Goal: Information Seeking & Learning: Learn about a topic

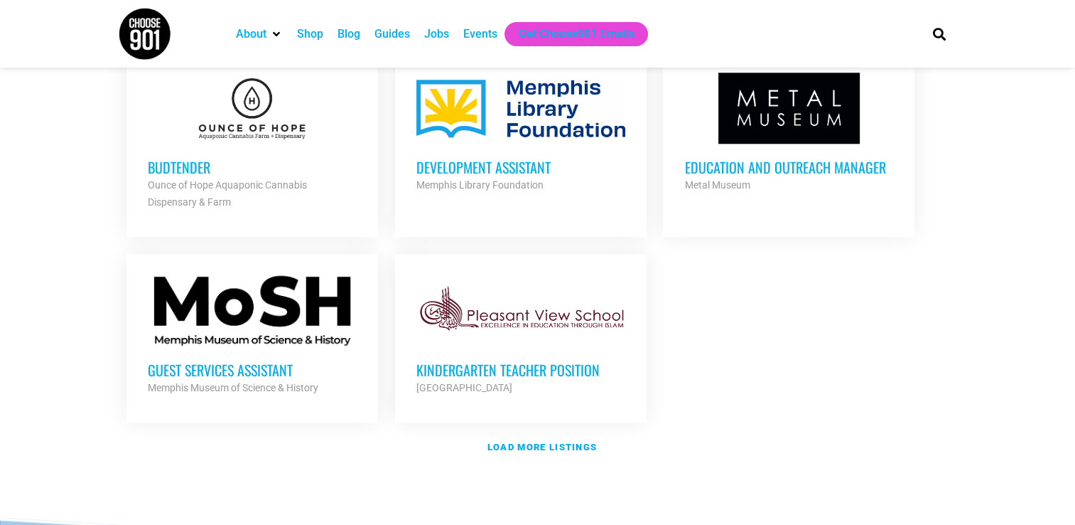
scroll to position [1612, 0]
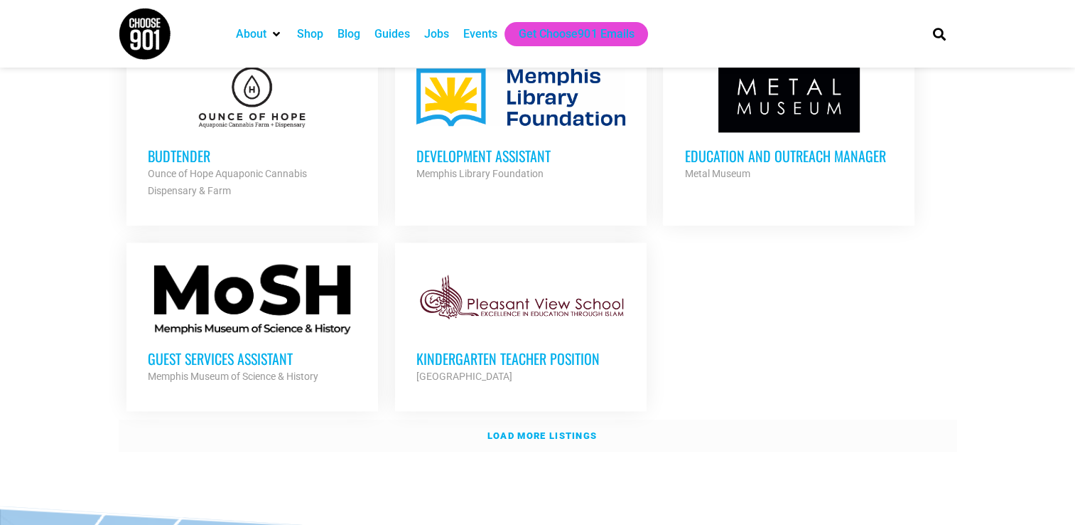
click at [526, 430] on strong "Load more listings" at bounding box center [542, 435] width 109 height 11
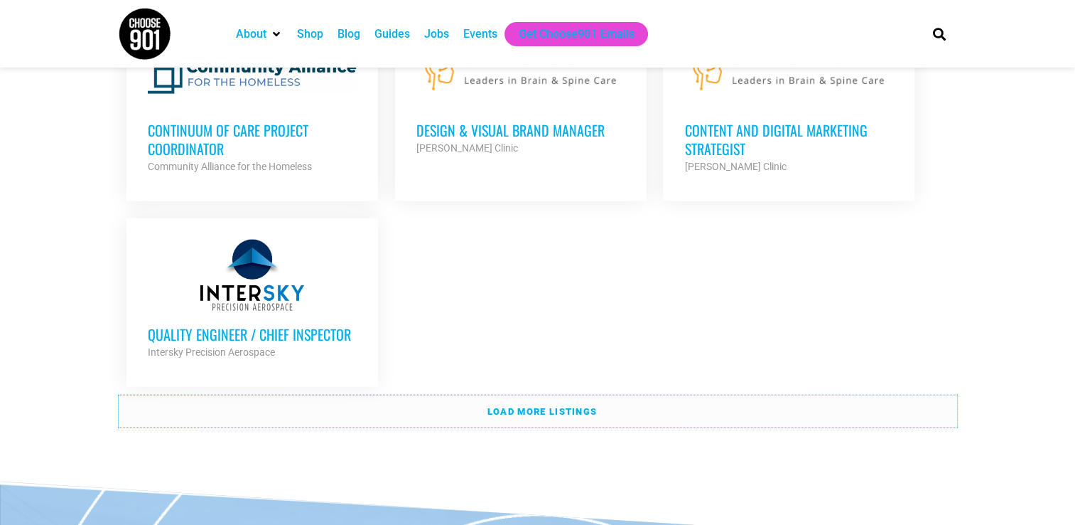
scroll to position [3099, 0]
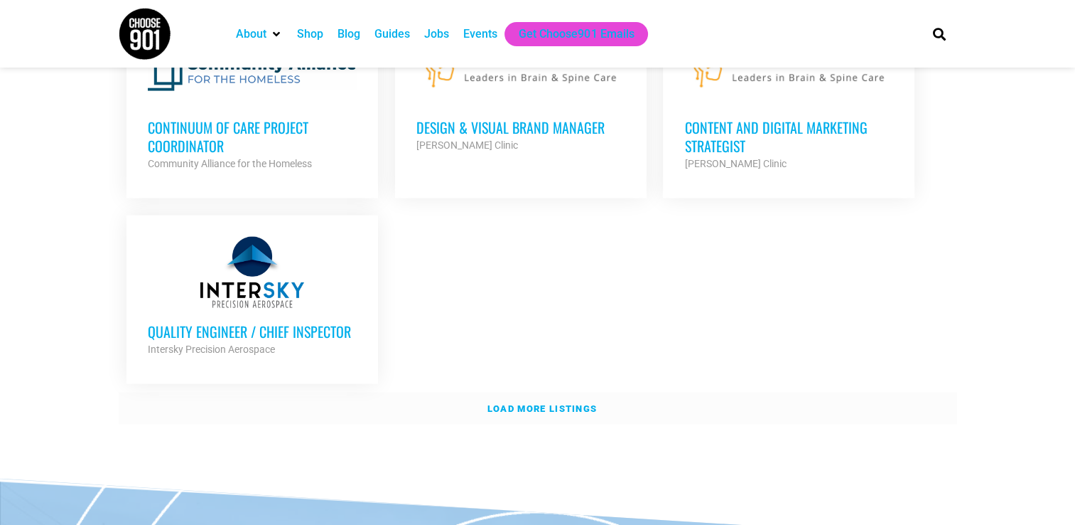
click at [529, 403] on strong "Load more listings" at bounding box center [542, 408] width 109 height 11
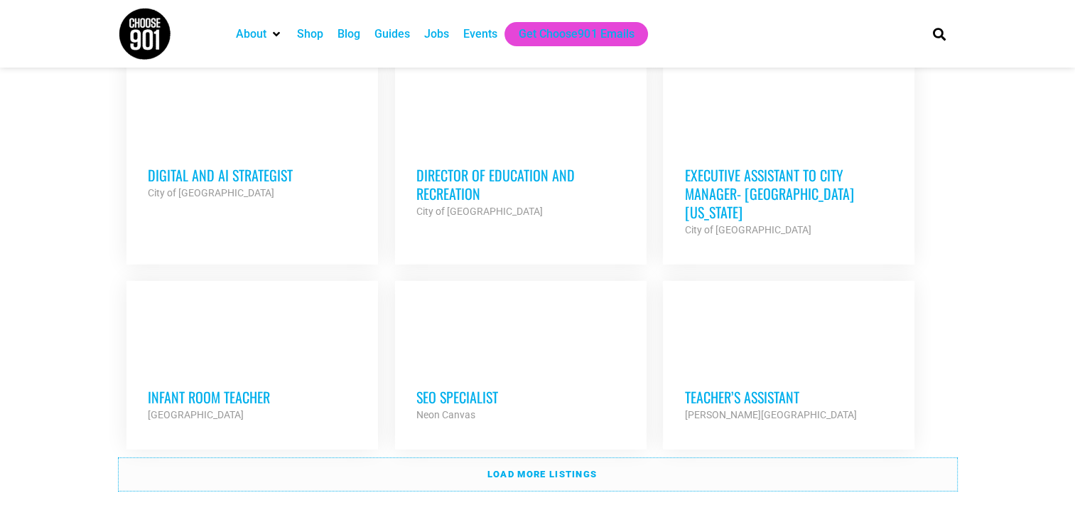
scroll to position [4332, 0]
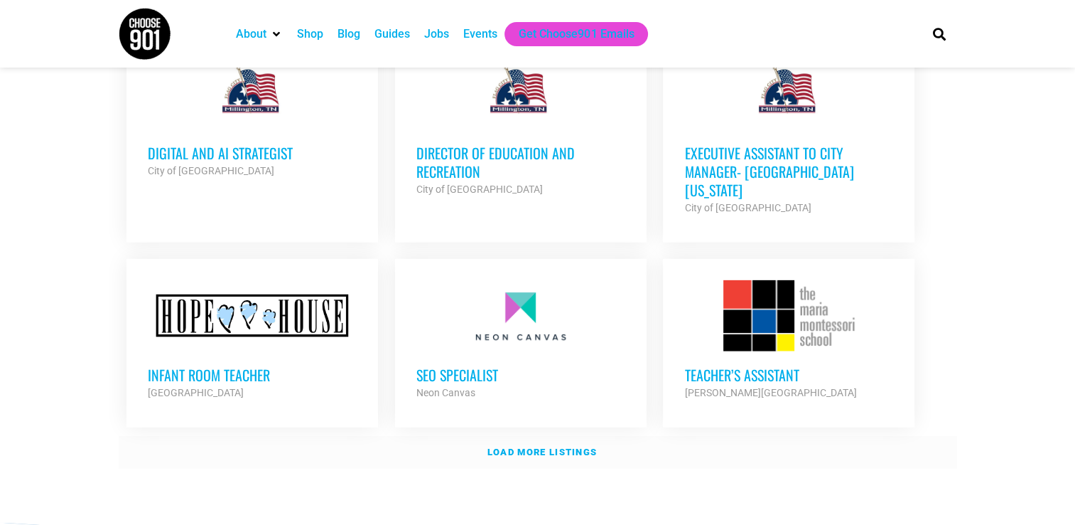
click at [574, 446] on strong "Load more listings" at bounding box center [542, 451] width 109 height 11
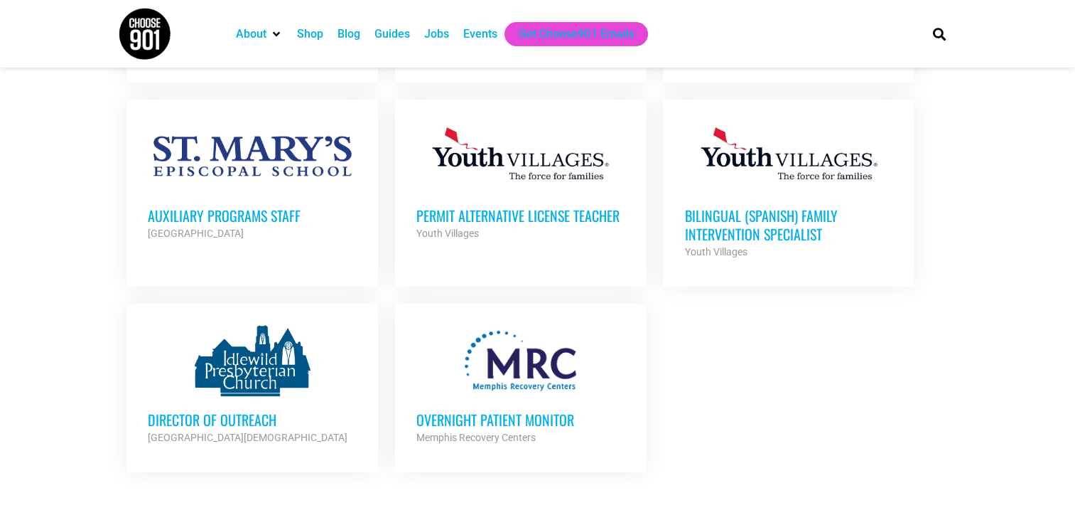
scroll to position [5684, 0]
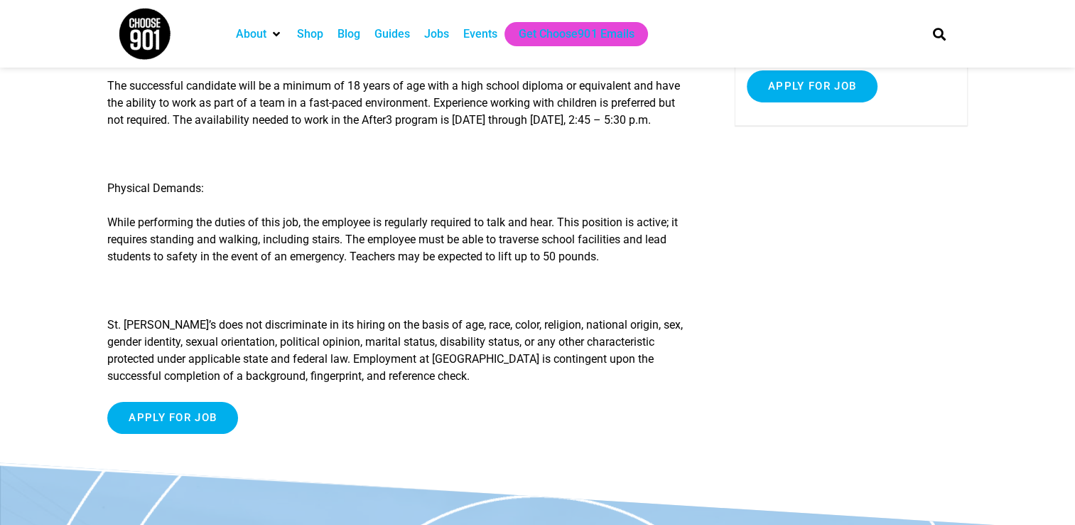
scroll to position [229, 0]
